Goal: Task Accomplishment & Management: Manage account settings

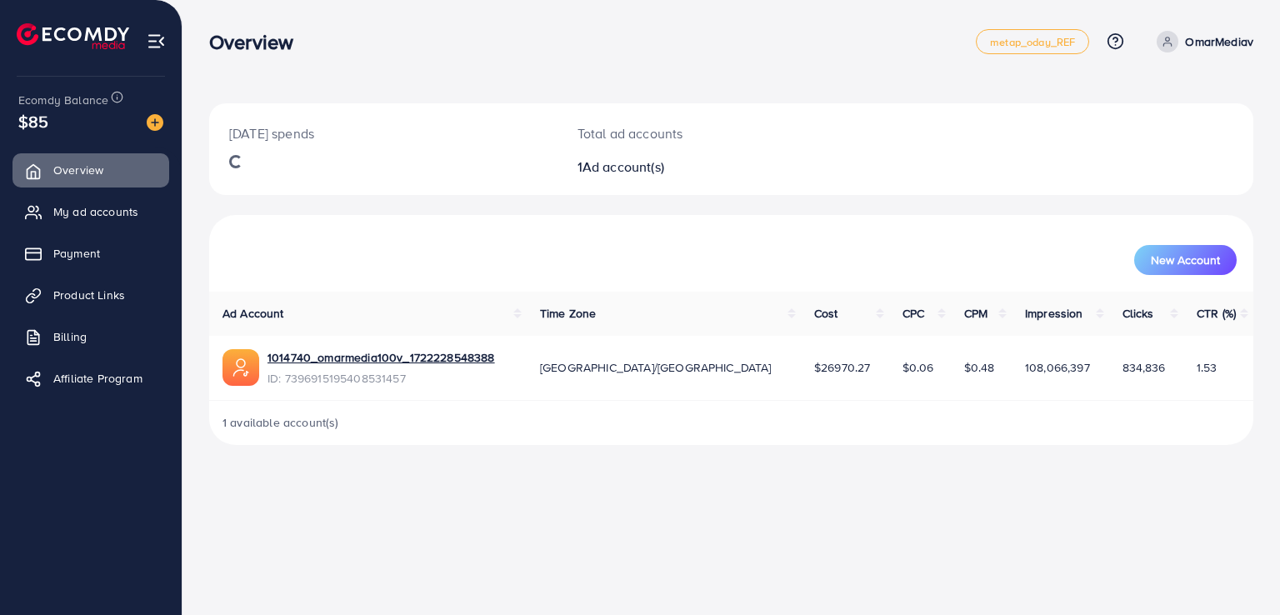
click at [1240, 43] on p "OmarMediav" at bounding box center [1219, 42] width 68 height 20
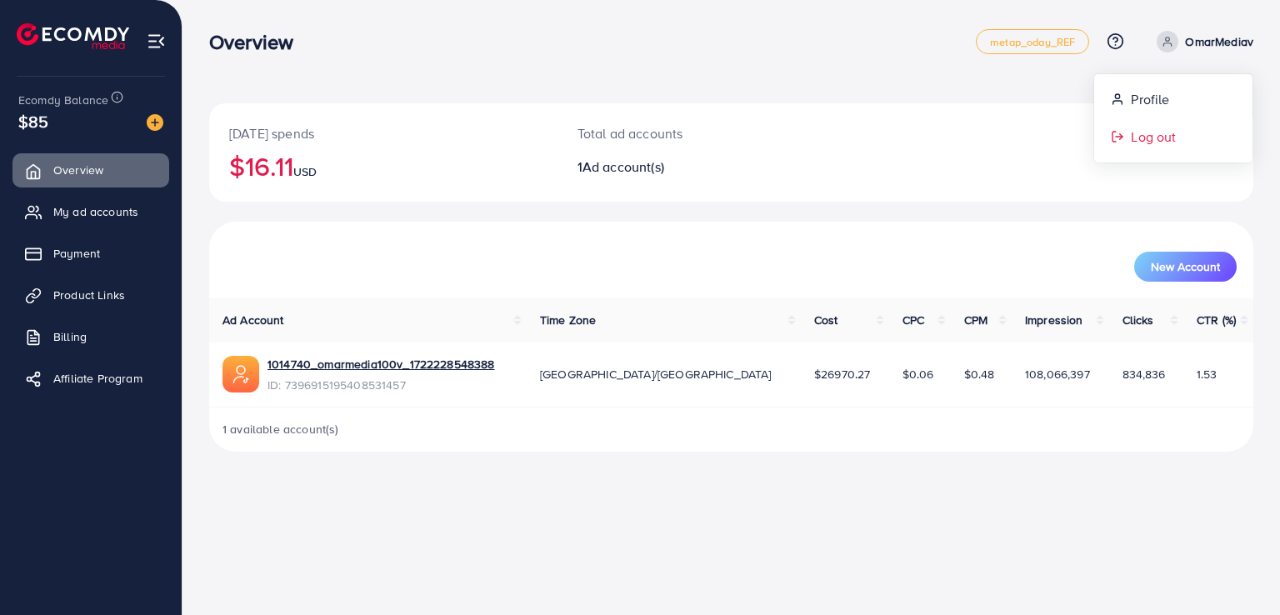
click at [1121, 127] on link "Log out" at bounding box center [1174, 137] width 158 height 38
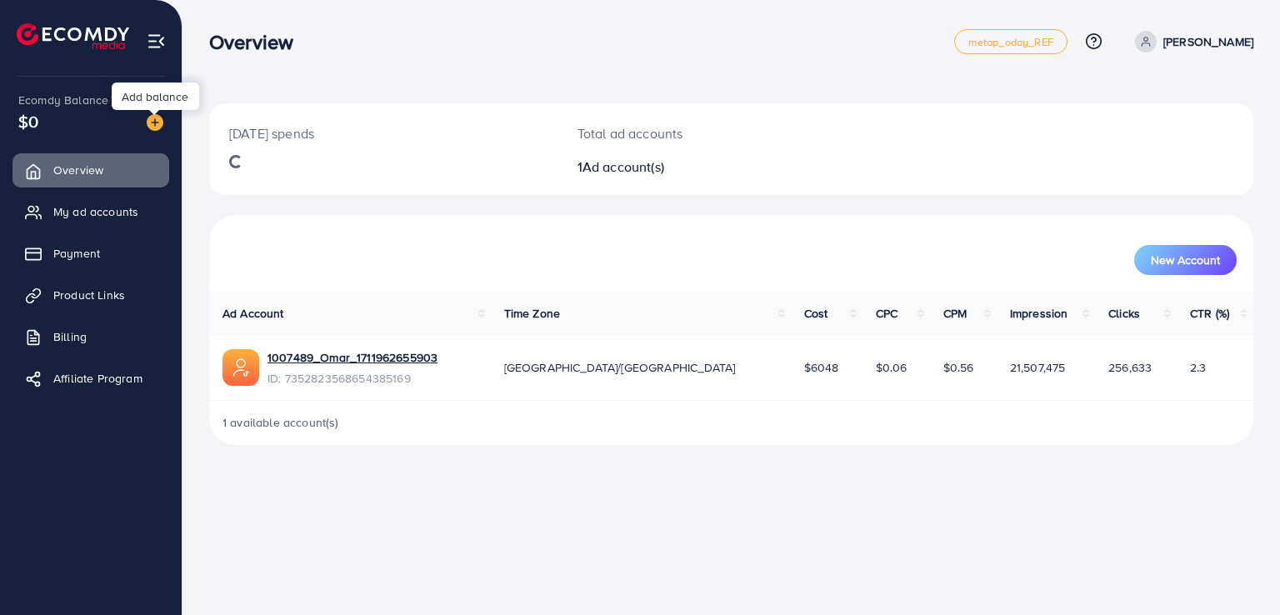
click at [152, 123] on img at bounding box center [155, 122] width 17 height 17
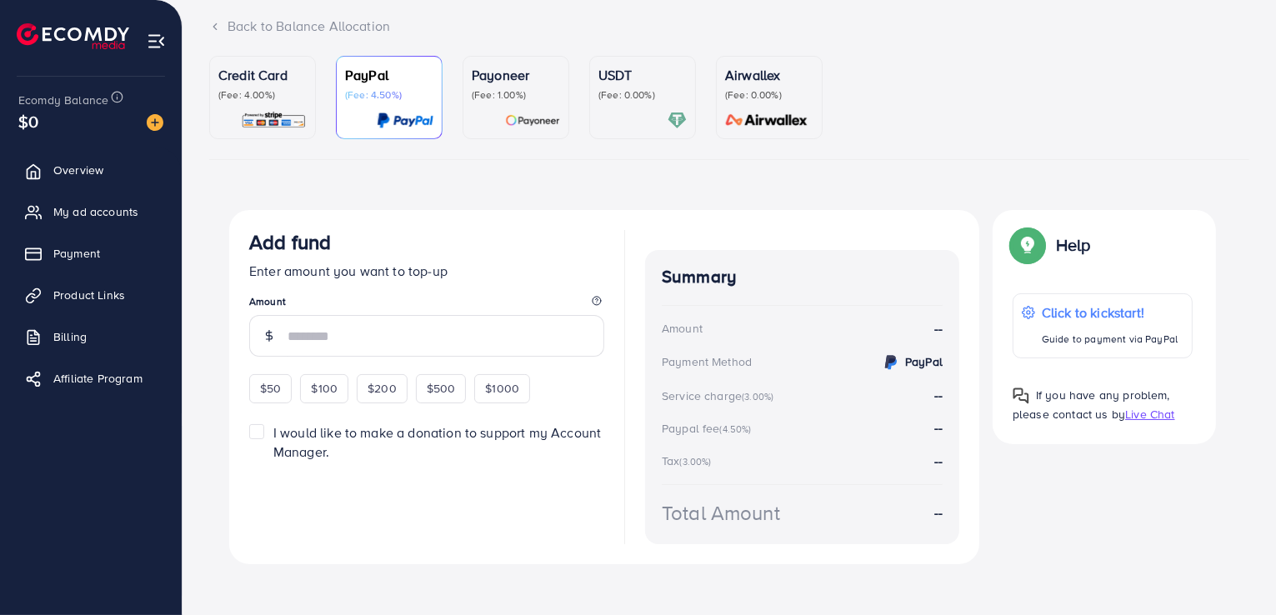
scroll to position [116, 0]
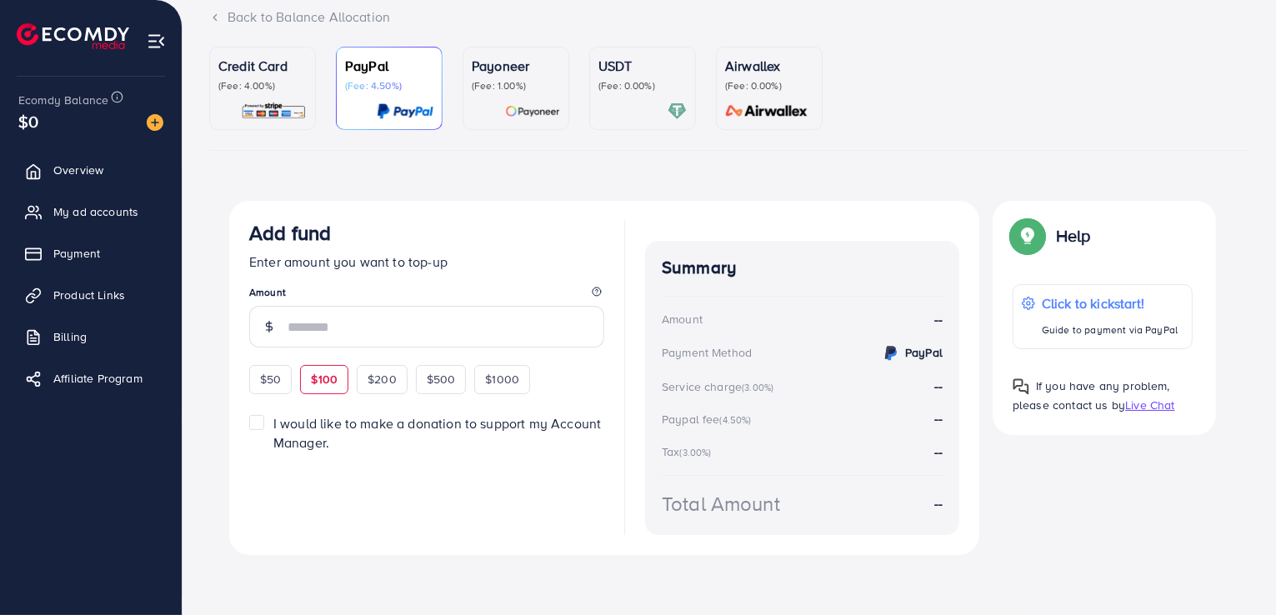
click at [330, 373] on span "$100" at bounding box center [324, 379] width 27 height 17
type input "***"
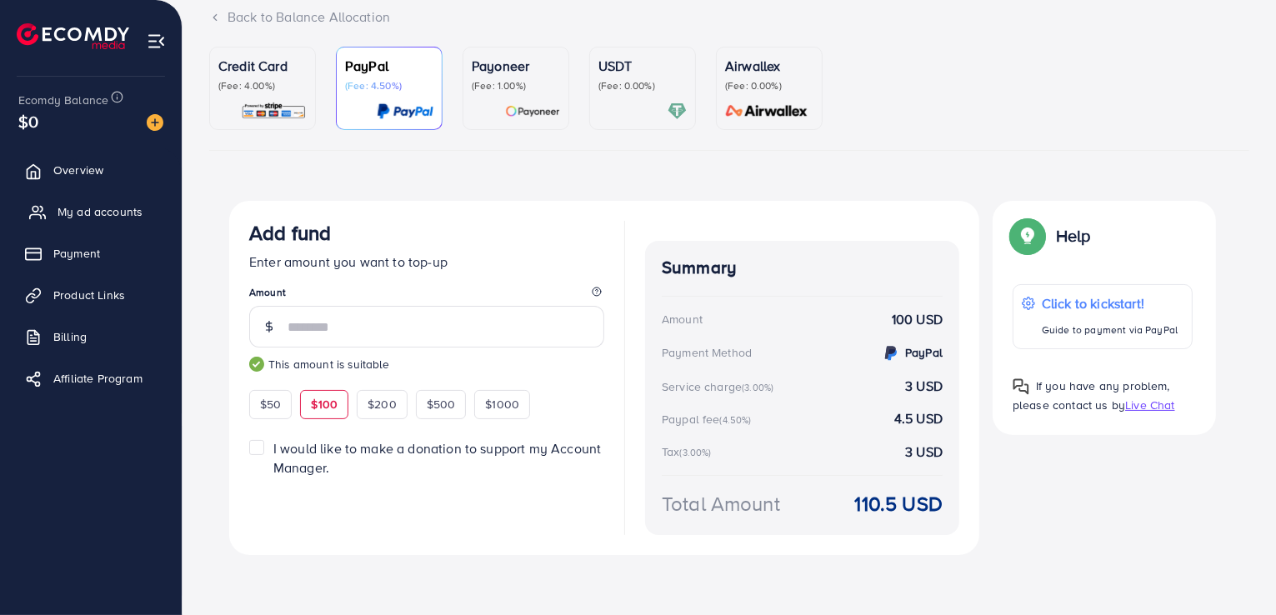
click at [99, 203] on span "My ad accounts" at bounding box center [100, 211] width 85 height 17
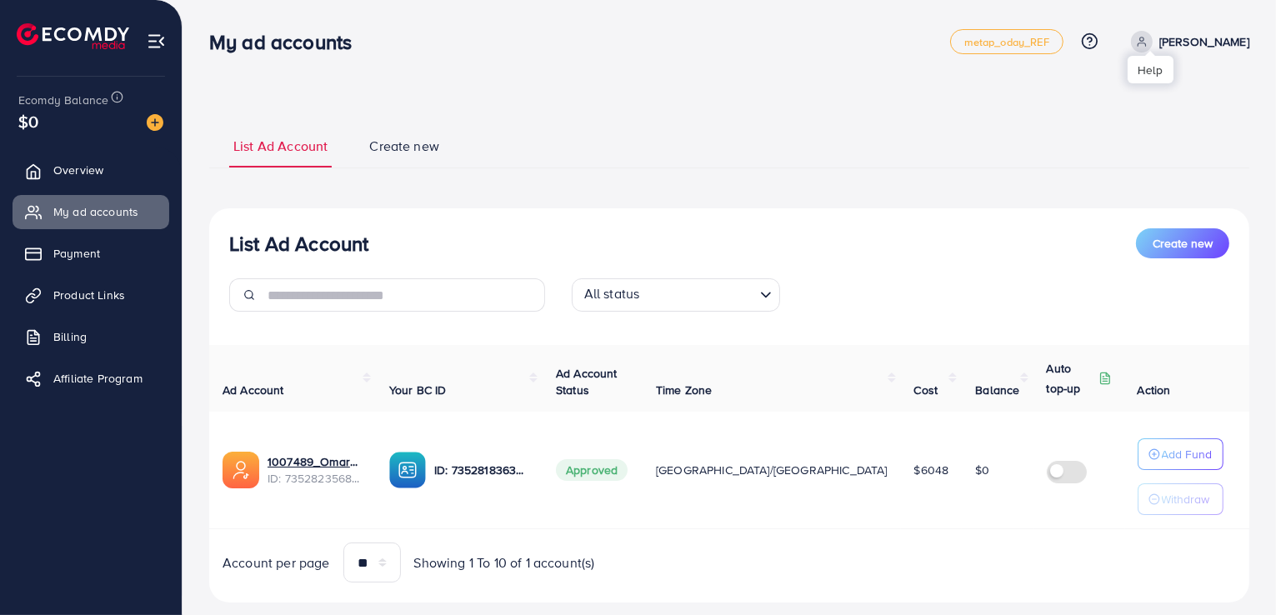
click at [1099, 44] on icon at bounding box center [1090, 42] width 18 height 18
click at [898, 87] on div "List Ad Account Create new List Ad Account Create new All status Loading... Ad …" at bounding box center [730, 324] width 1094 height 649
